Goal: Information Seeking & Learning: Get advice/opinions

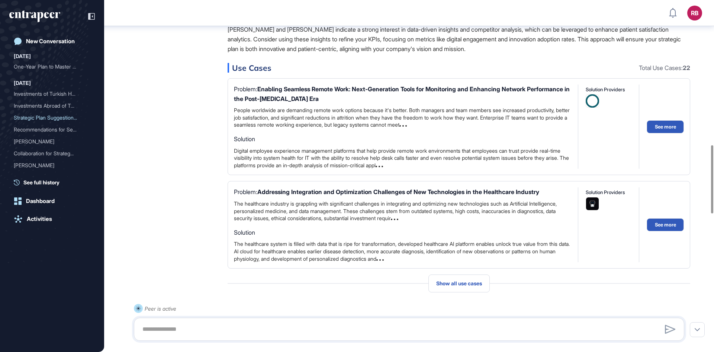
scroll to position [748, 0]
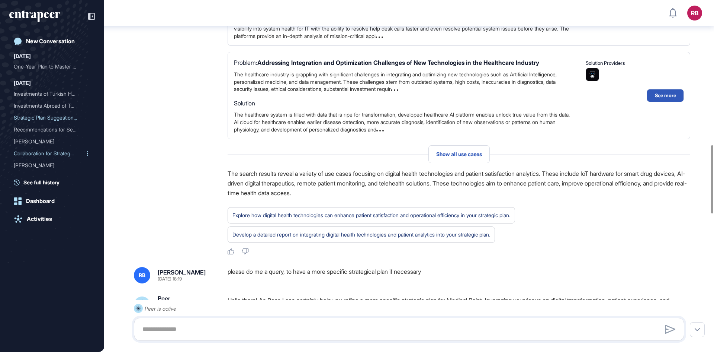
click at [35, 150] on div "Collaboration for Strateg..." at bounding box center [49, 153] width 71 height 12
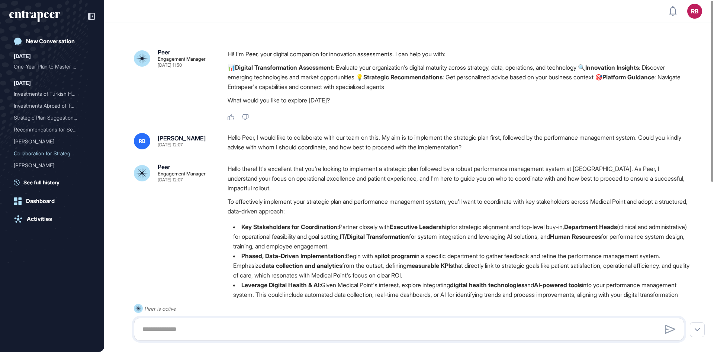
click at [332, 58] on p "Hi! I'm Peer, your digital companion for innovation assessments. I can help you…" at bounding box center [459, 54] width 463 height 10
click at [332, 72] on p "📊 Digital Transformation Assessment : Evaluate your organization's digital matu…" at bounding box center [459, 77] width 463 height 29
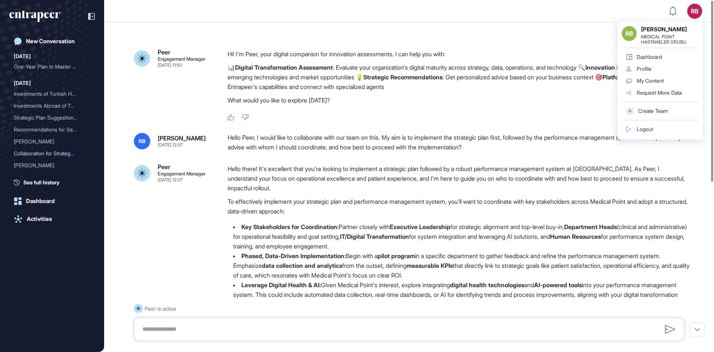
click at [429, 86] on p "📊 Digital Transformation Assessment : Evaluate your organization's digital matu…" at bounding box center [459, 77] width 463 height 29
click at [22, 137] on div "[PERSON_NAME]" at bounding box center [49, 141] width 71 height 12
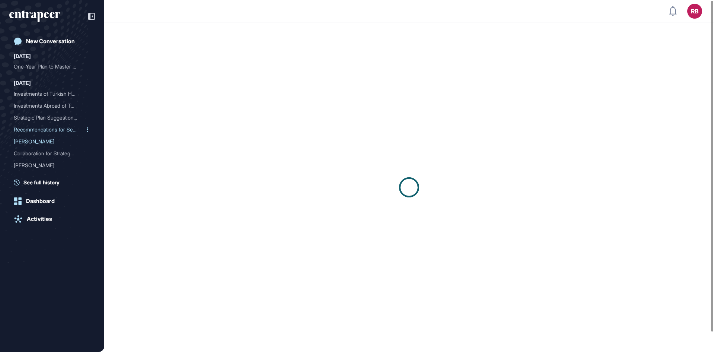
click at [30, 126] on div "Recommendations for Secto..." at bounding box center [49, 130] width 71 height 12
click at [38, 128] on div "Recommendations for Secto..." at bounding box center [49, 130] width 71 height 12
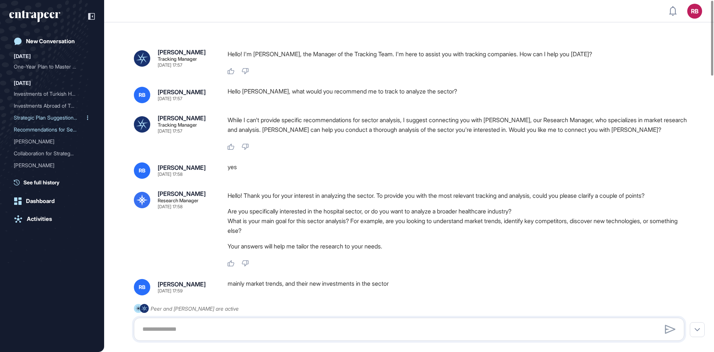
click at [45, 114] on div "Strategic Plan Suggestion..." at bounding box center [49, 118] width 71 height 12
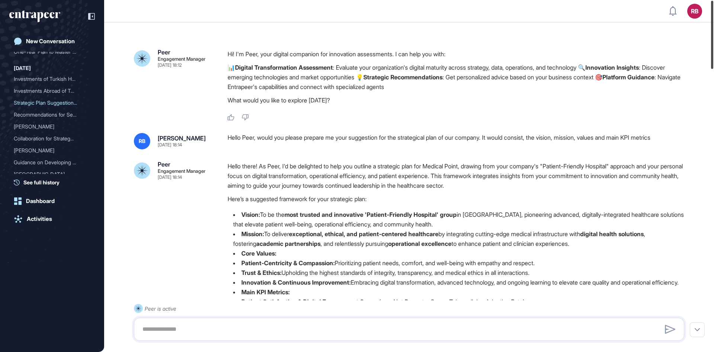
drag, startPoint x: 713, startPoint y: 127, endPoint x: 714, endPoint y: 4, distance: 123.2
click at [714, 4] on div at bounding box center [712, 35] width 2 height 68
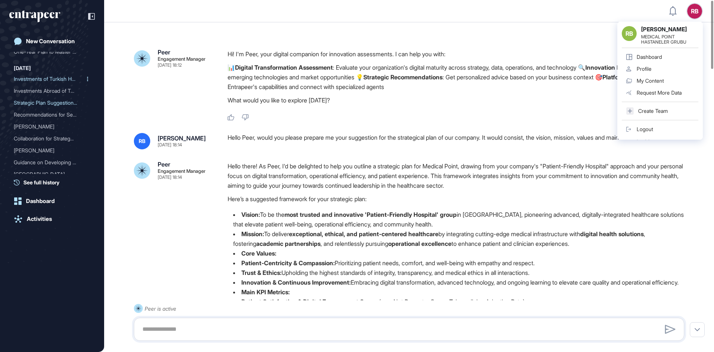
click at [35, 79] on div "Investments of Turkish He..." at bounding box center [49, 79] width 71 height 12
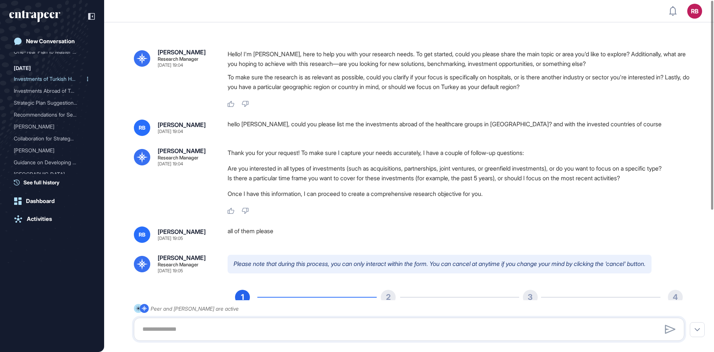
scroll to position [9, 0]
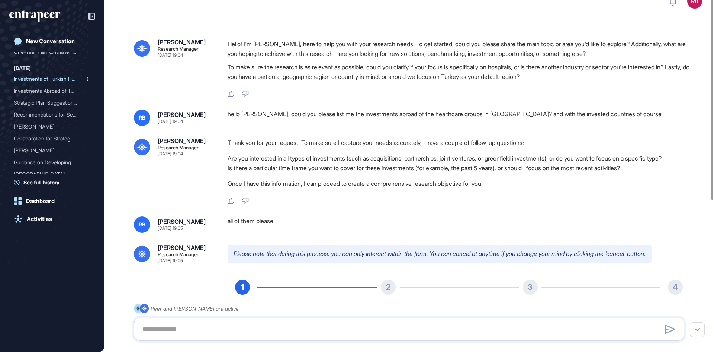
type input "*********"
type input "*"
type input "**********"
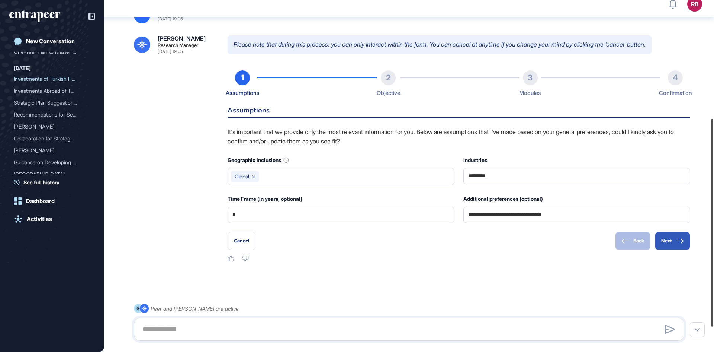
scroll to position [216, 0]
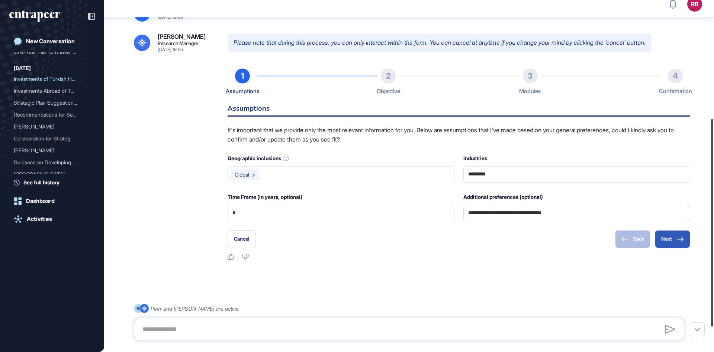
drag, startPoint x: 714, startPoint y: 62, endPoint x: 714, endPoint y: 124, distance: 61.4
click at [714, 124] on div at bounding box center [712, 222] width 2 height 207
click at [711, 157] on div at bounding box center [712, 222] width 2 height 207
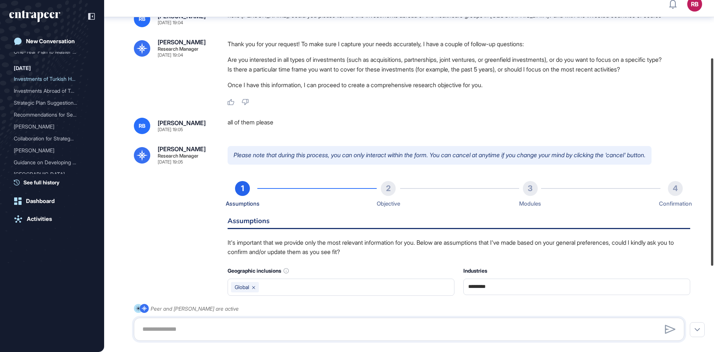
scroll to position [50, 0]
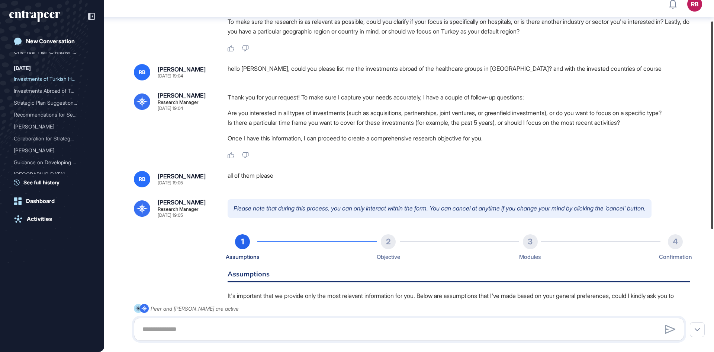
drag, startPoint x: 712, startPoint y: 158, endPoint x: 709, endPoint y: 60, distance: 97.5
click at [709, 60] on div "RB Dashboard Profile My Content Request More Data New Conversation [DATE] One-Y…" at bounding box center [357, 167] width 714 height 352
click at [368, 114] on li "Are you interested in all types of investments (such as acquisitions, partnersh…" at bounding box center [459, 113] width 463 height 10
click at [368, 113] on li "Are you interested in all types of investments (such as acquisitions, partnersh…" at bounding box center [459, 113] width 463 height 10
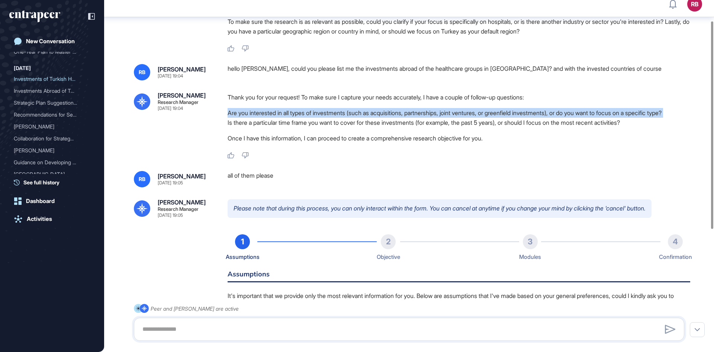
click at [368, 113] on li "Are you interested in all types of investments (such as acquisitions, partnersh…" at bounding box center [459, 113] width 463 height 10
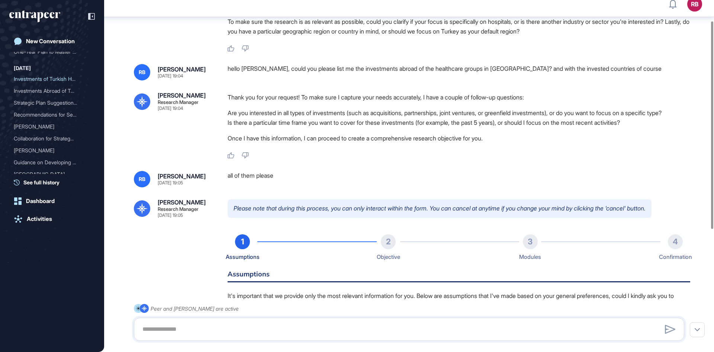
click at [370, 138] on div "Thank you for your request! To make sure I capture your needs accurately, I hav…" at bounding box center [459, 119] width 463 height 54
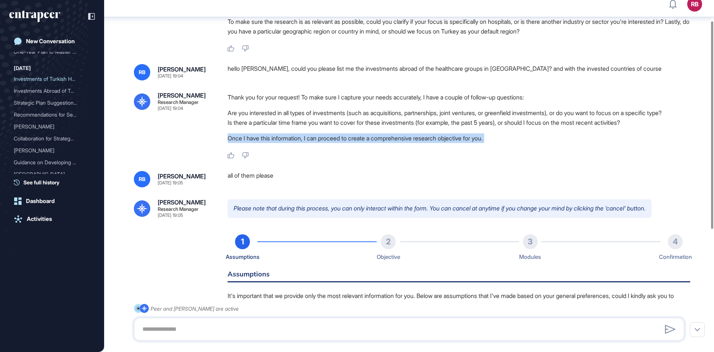
click at [370, 138] on div "Thank you for your request! To make sure I capture your needs accurately, I hav…" at bounding box center [459, 119] width 463 height 54
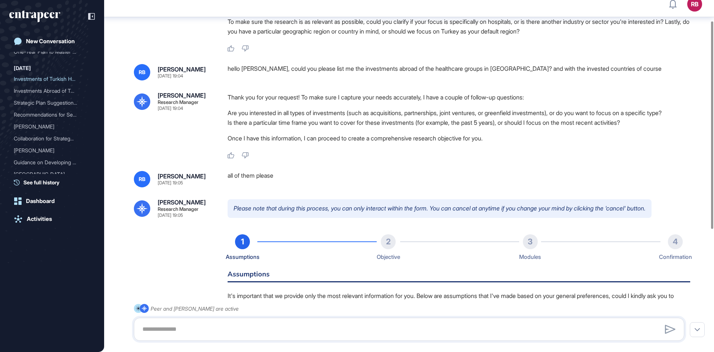
click at [366, 127] on li "Is there a particular time frame you want to cover for these investments (for e…" at bounding box center [459, 123] width 463 height 10
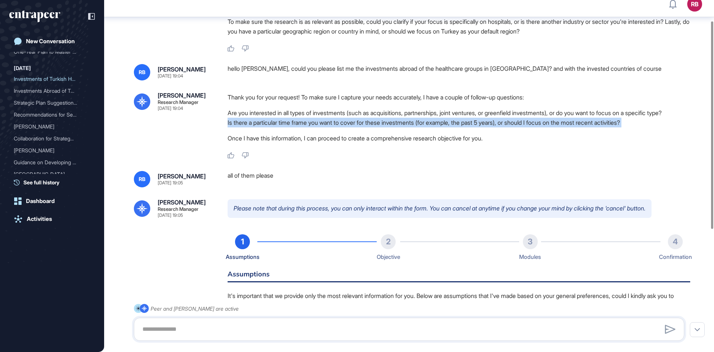
click at [366, 127] on li "Is there a particular time frame you want to cover for these investments (for e…" at bounding box center [459, 123] width 463 height 10
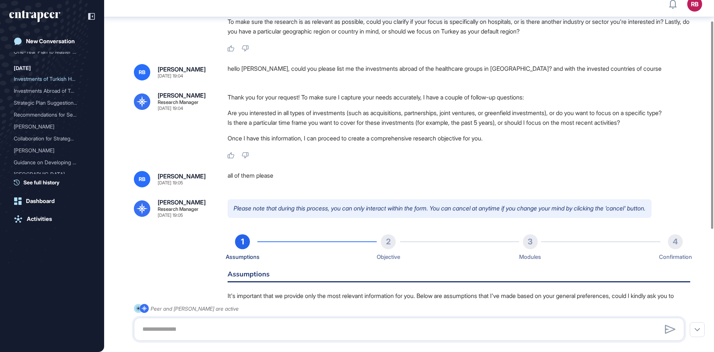
click at [354, 112] on li "Are you interested in all types of investments (such as acquisitions, partnersh…" at bounding box center [459, 113] width 463 height 10
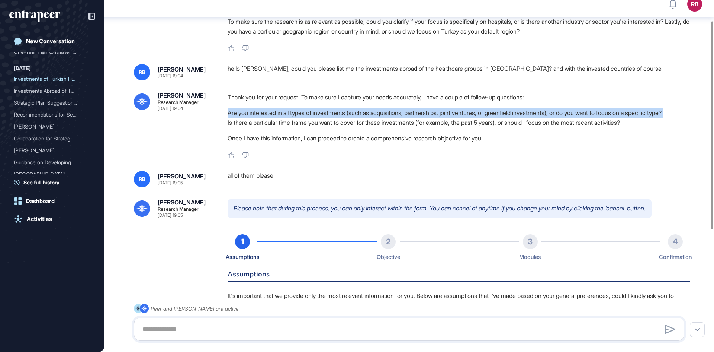
click at [354, 112] on li "Are you interested in all types of investments (such as acquisitions, partnersh…" at bounding box center [459, 113] width 463 height 10
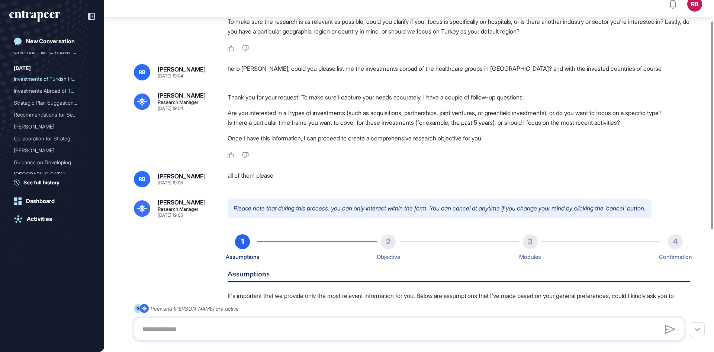
click at [330, 93] on p "Thank you for your request! To make sure I capture your needs accurately, I hav…" at bounding box center [459, 97] width 463 height 10
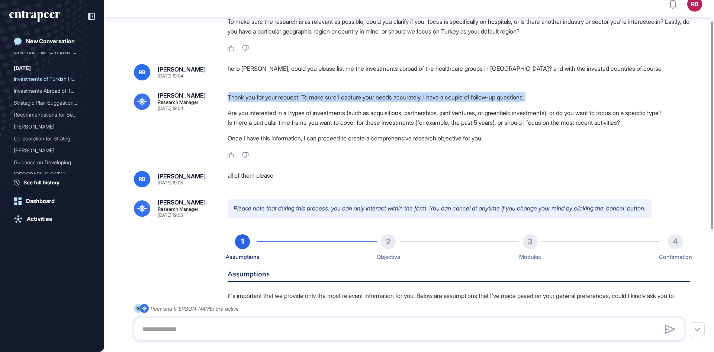
click at [330, 93] on p "Thank you for your request! To make sure I capture your needs accurately, I hav…" at bounding box center [459, 97] width 463 height 10
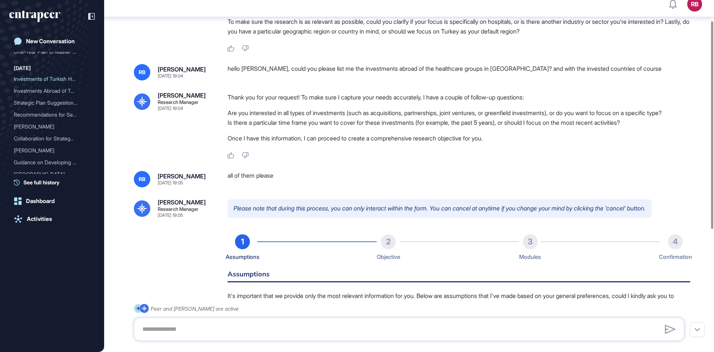
click at [322, 72] on div "hello [PERSON_NAME], could you please list me the investments abroad of the hea…" at bounding box center [459, 72] width 463 height 16
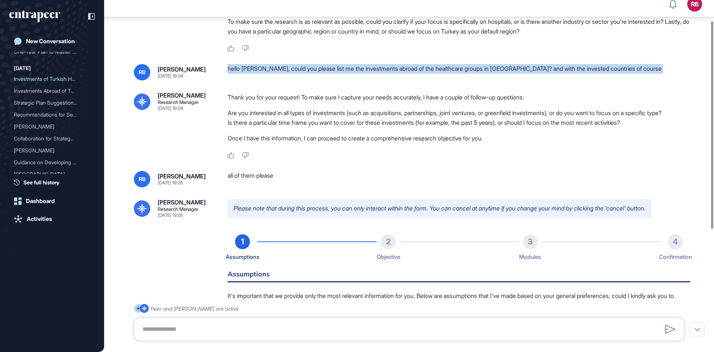
click at [322, 72] on div "hello [PERSON_NAME], could you please list me the investments abroad of the hea…" at bounding box center [459, 72] width 463 height 16
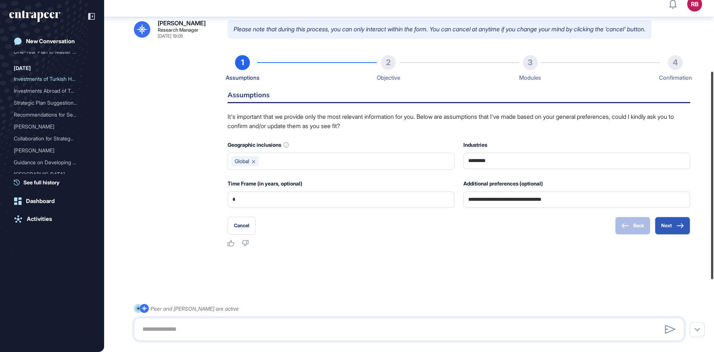
scroll to position [0, 0]
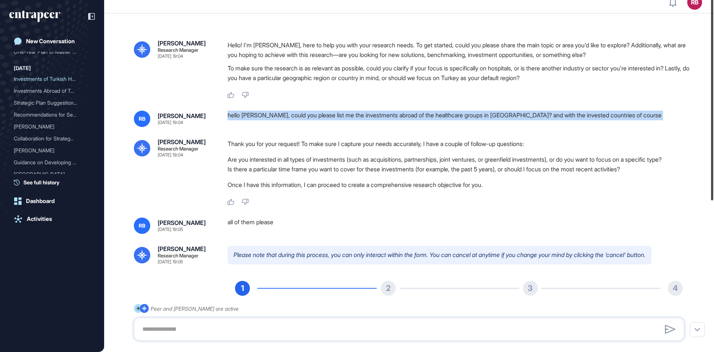
drag, startPoint x: 714, startPoint y: 137, endPoint x: 714, endPoint y: 70, distance: 66.6
click at [714, 70] on div at bounding box center [712, 96] width 2 height 208
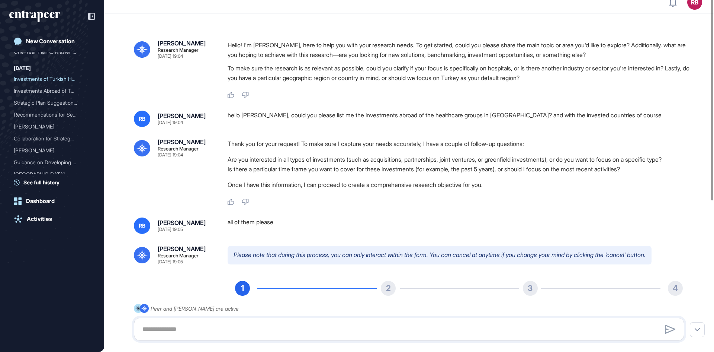
click at [383, 52] on p "Hello! I'm [PERSON_NAME], here to help you with your research needs. To get sta…" at bounding box center [459, 49] width 463 height 19
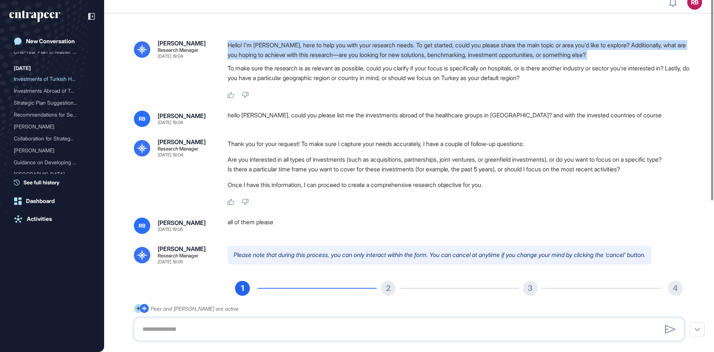
click at [383, 52] on p "Hello! I'm [PERSON_NAME], here to help you with your research needs. To get sta…" at bounding box center [459, 49] width 463 height 19
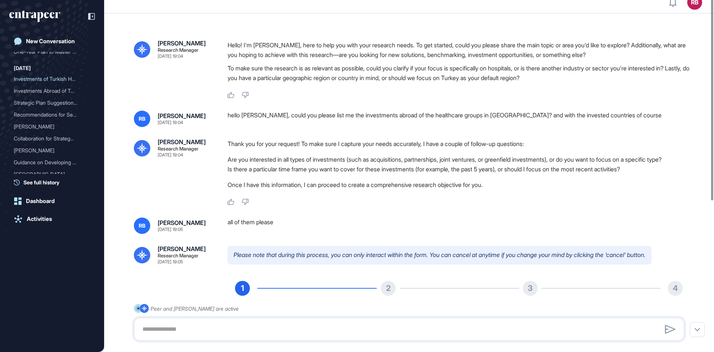
click at [356, 71] on p "To make sure the research is as relevant as possible, could you clarify if your…" at bounding box center [459, 72] width 463 height 19
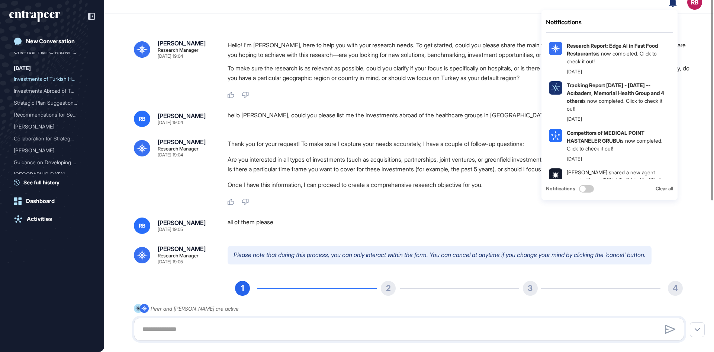
click at [307, 90] on div "Hello! I'm [PERSON_NAME], here to help you with your research needs. To get sta…" at bounding box center [459, 69] width 463 height 58
click at [323, 81] on p "To make sure the research is as relevant as possible, could you clarify if your…" at bounding box center [459, 72] width 463 height 19
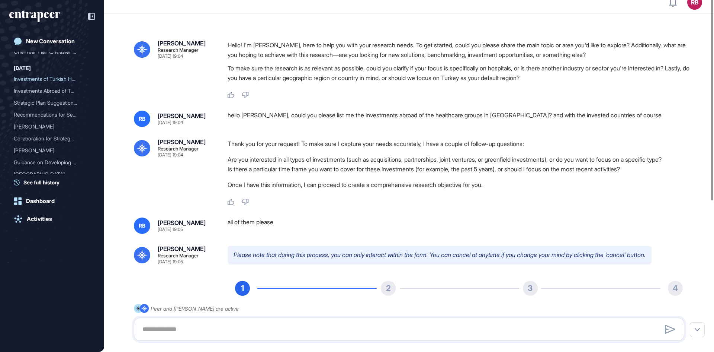
click at [329, 71] on p "To make sure the research is as relevant as possible, could you clarify if your…" at bounding box center [459, 72] width 463 height 19
drag, startPoint x: 714, startPoint y: 207, endPoint x: 712, endPoint y: 14, distance: 193.1
click at [712, 14] on div at bounding box center [712, 96] width 2 height 208
click at [64, 42] on div "New Conversation" at bounding box center [50, 41] width 49 height 7
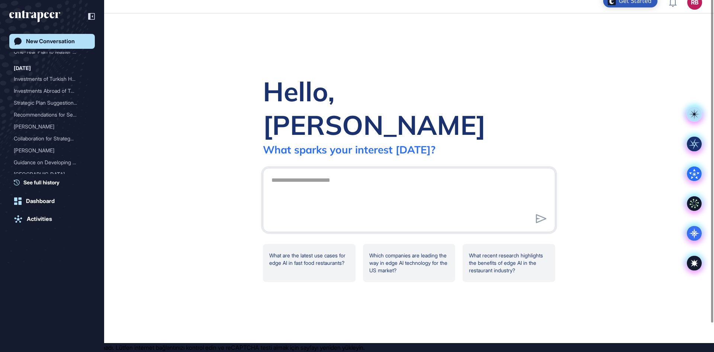
click at [31, 67] on div "[DATE]" at bounding box center [22, 68] width 17 height 9
click at [33, 76] on div "Investments of Turkish He..." at bounding box center [49, 79] width 71 height 12
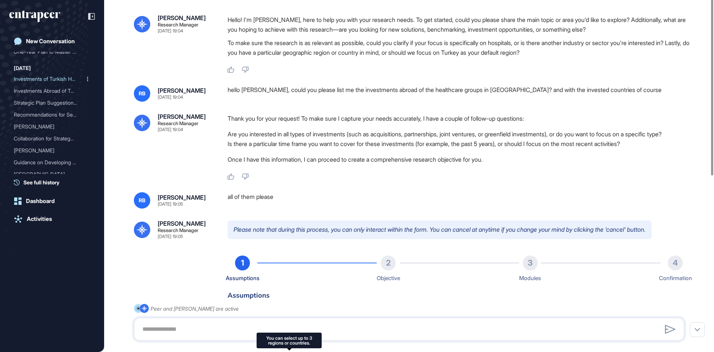
type input "*********"
type input "*"
type input "**********"
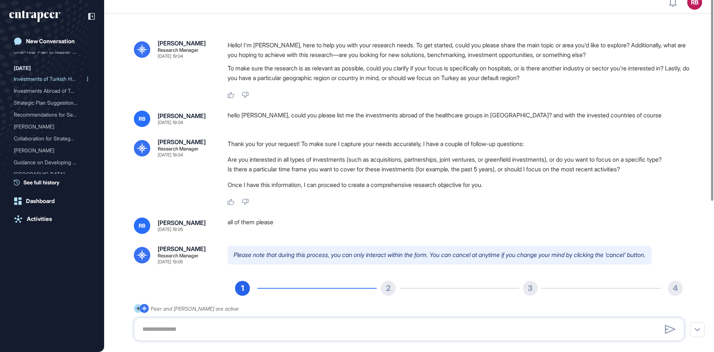
scroll to position [9, 0]
click at [47, 41] on div "New Conversation" at bounding box center [50, 41] width 49 height 7
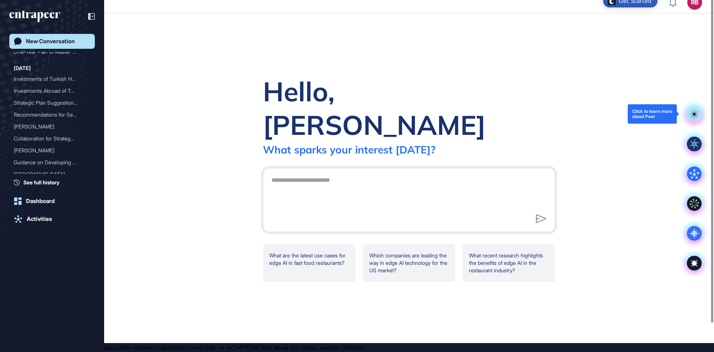
click at [691, 115] on icon at bounding box center [694, 114] width 11 height 11
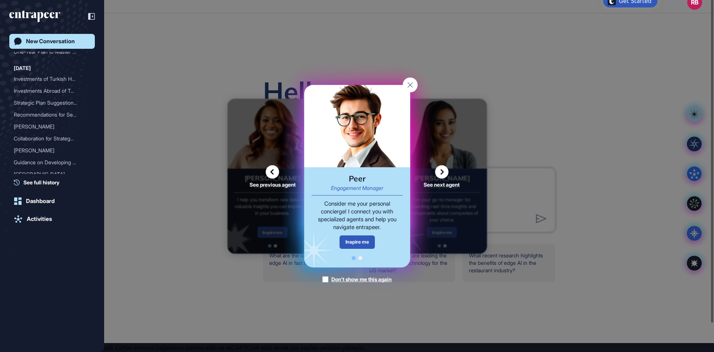
click at [441, 169] on icon at bounding box center [441, 171] width 13 height 13
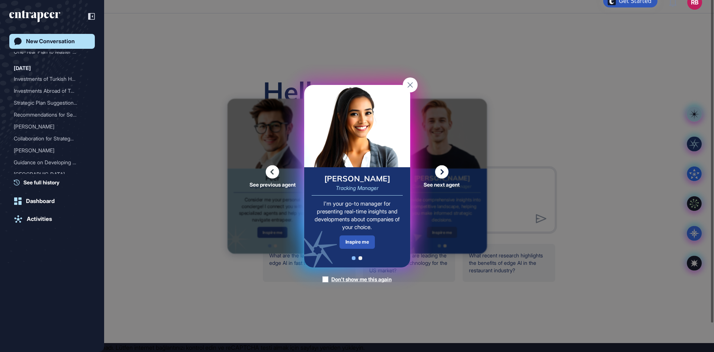
click at [447, 168] on icon at bounding box center [441, 171] width 13 height 13
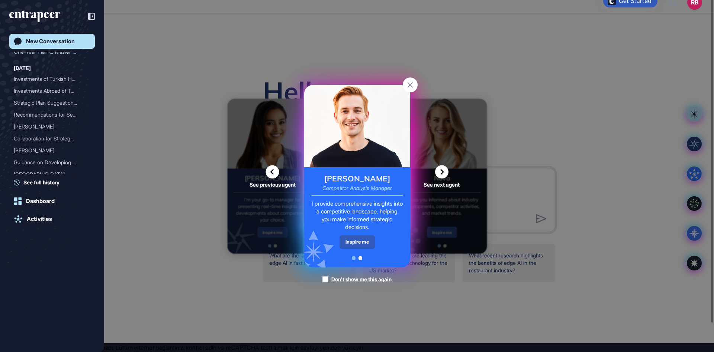
click at [436, 175] on icon at bounding box center [441, 171] width 13 height 13
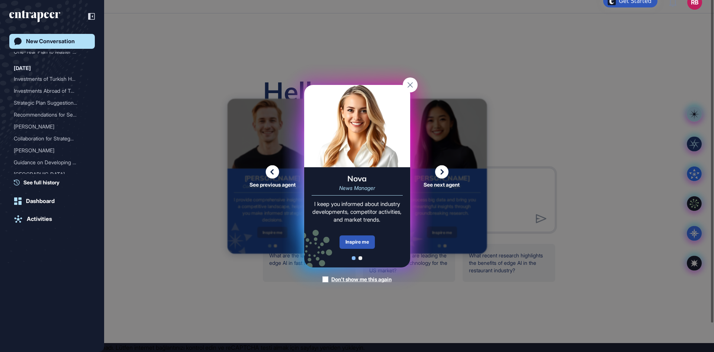
click at [441, 171] on icon at bounding box center [441, 171] width 13 height 13
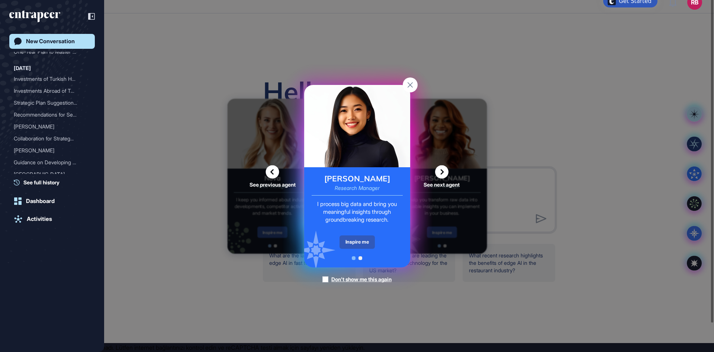
click at [446, 168] on icon at bounding box center [441, 171] width 13 height 13
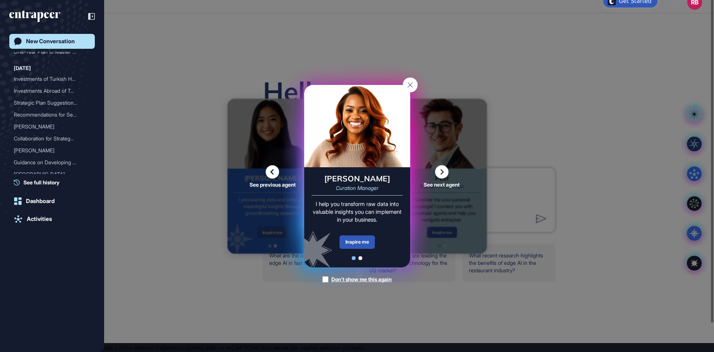
click at [446, 168] on icon at bounding box center [441, 171] width 13 height 13
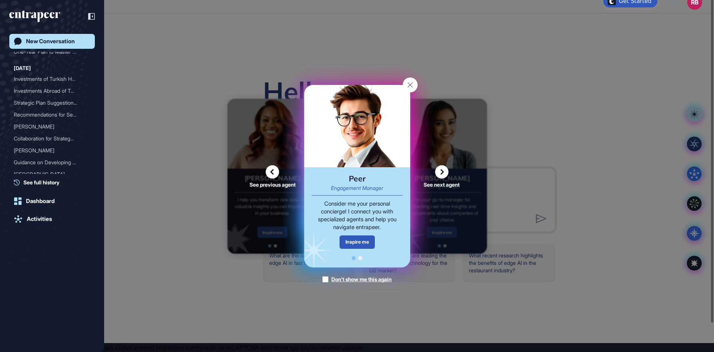
click at [446, 168] on icon at bounding box center [441, 171] width 13 height 13
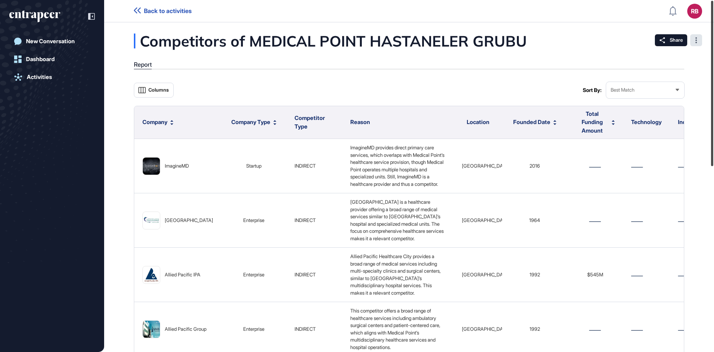
drag, startPoint x: 713, startPoint y: 140, endPoint x: 700, endPoint y: 43, distance: 97.3
click at [700, 43] on div "Back to activities RB Dashboard Profile My Content Request More Data New Conver…" at bounding box center [357, 176] width 714 height 352
